Goal: Information Seeking & Learning: Learn about a topic

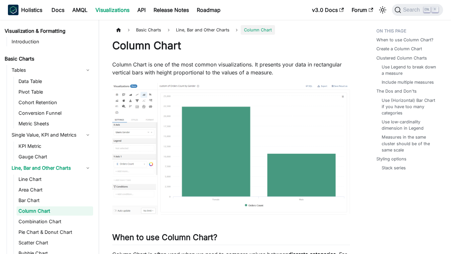
scroll to position [9, 0]
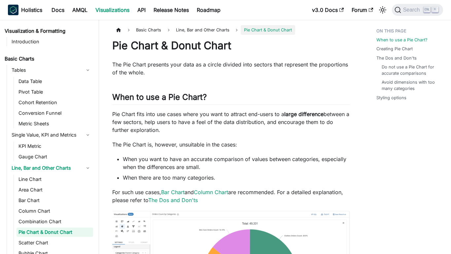
scroll to position [30, 0]
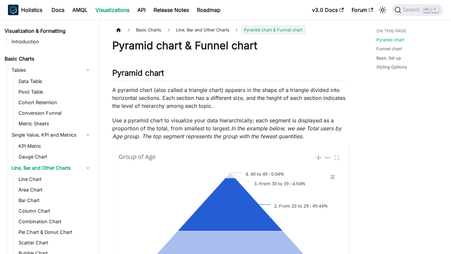
scroll to position [61, 0]
